Goal: Task Accomplishment & Management: Use online tool/utility

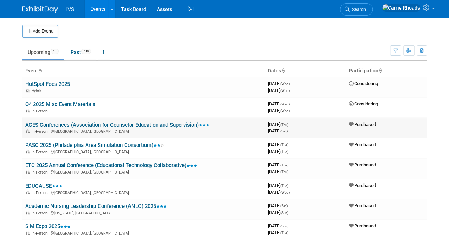
click at [49, 124] on link "ACES Conferences (Association for Counselor Education and Supervision)" at bounding box center [117, 125] width 184 height 6
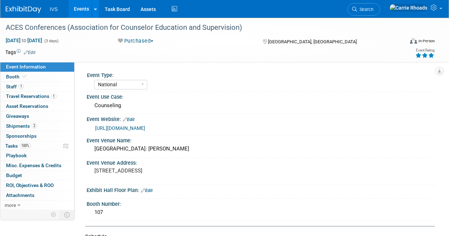
select select "National"
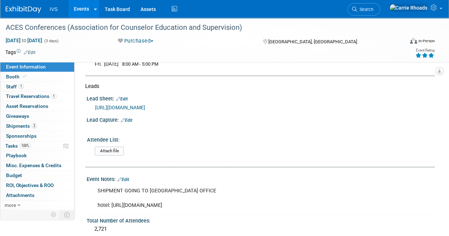
scroll to position [355, 0]
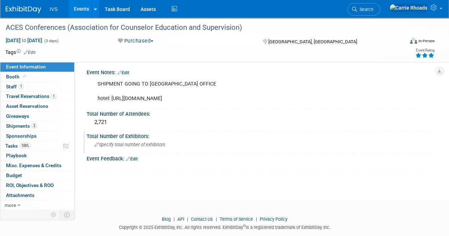
click at [131, 146] on span "Specify total number of exhibitors" at bounding box center [129, 144] width 71 height 5
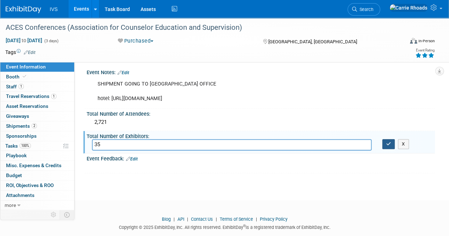
type input "35"
click at [388, 146] on icon "button" at bounding box center [388, 144] width 5 height 5
